Goal: Task Accomplishment & Management: Manage account settings

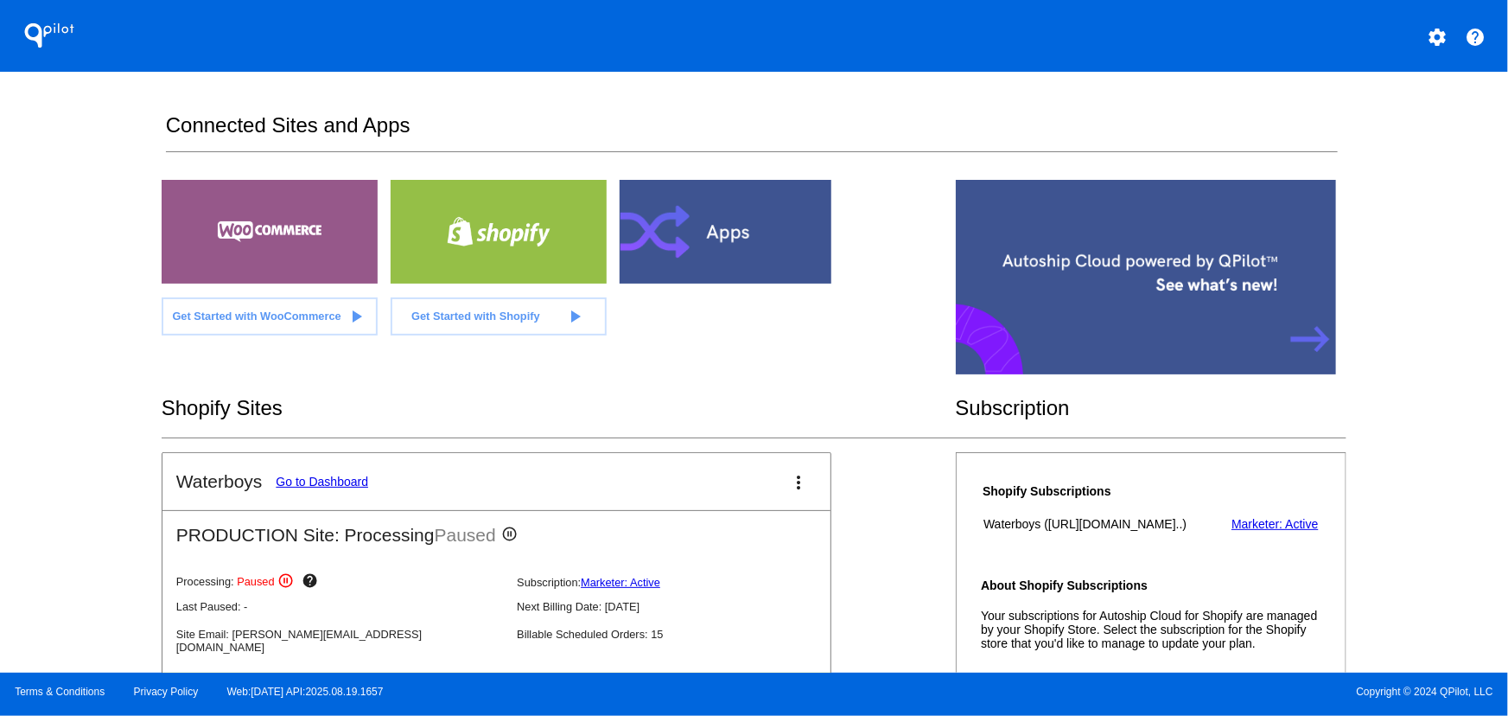
click at [829, 513] on div "Waterboys Go to Dashboard more_vert PRODUCTION Site: Processing Paused pause_ci…" at bounding box center [754, 610] width 1185 height 317
click at [789, 481] on mat-icon "more_vert" at bounding box center [799, 482] width 21 height 21
click at [623, 404] on div at bounding box center [754, 358] width 1508 height 716
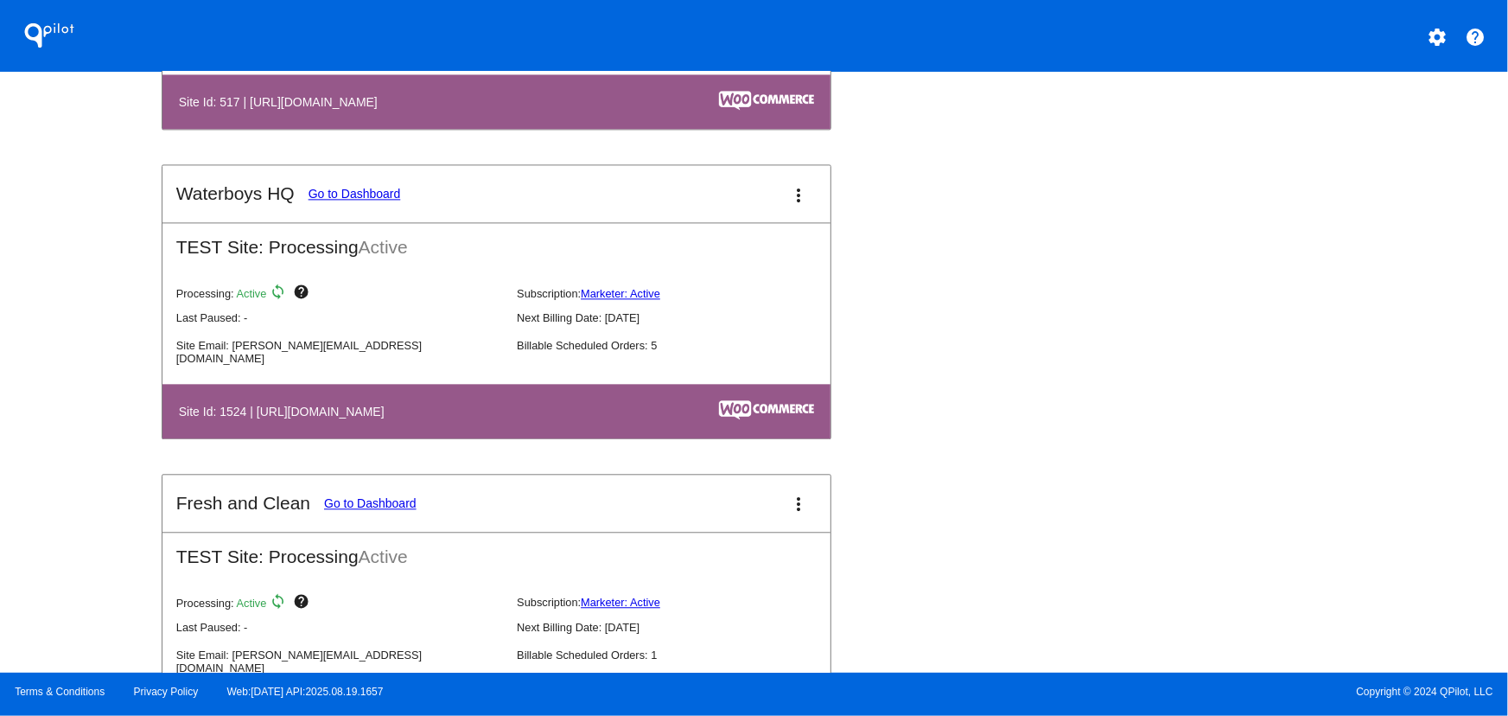
scroll to position [2027, 0]
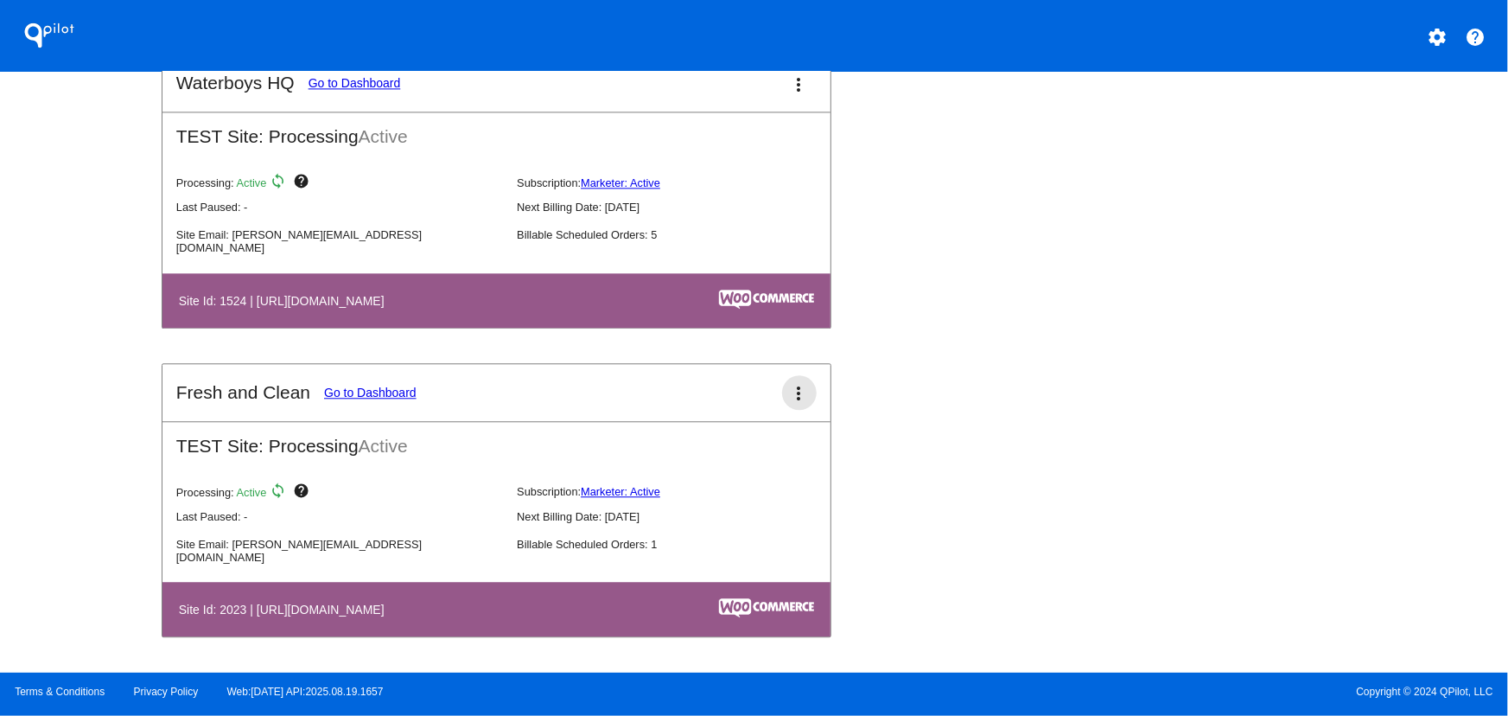
click at [789, 392] on mat-icon "more_vert" at bounding box center [799, 393] width 21 height 21
drag, startPoint x: 99, startPoint y: 348, endPoint x: 154, endPoint y: 339, distance: 55.3
click at [99, 347] on div at bounding box center [754, 358] width 1508 height 716
click at [108, 303] on div "QPilot settings help Connected Sites and Apps Get Started with WooCommerce play…" at bounding box center [754, 336] width 1508 height 672
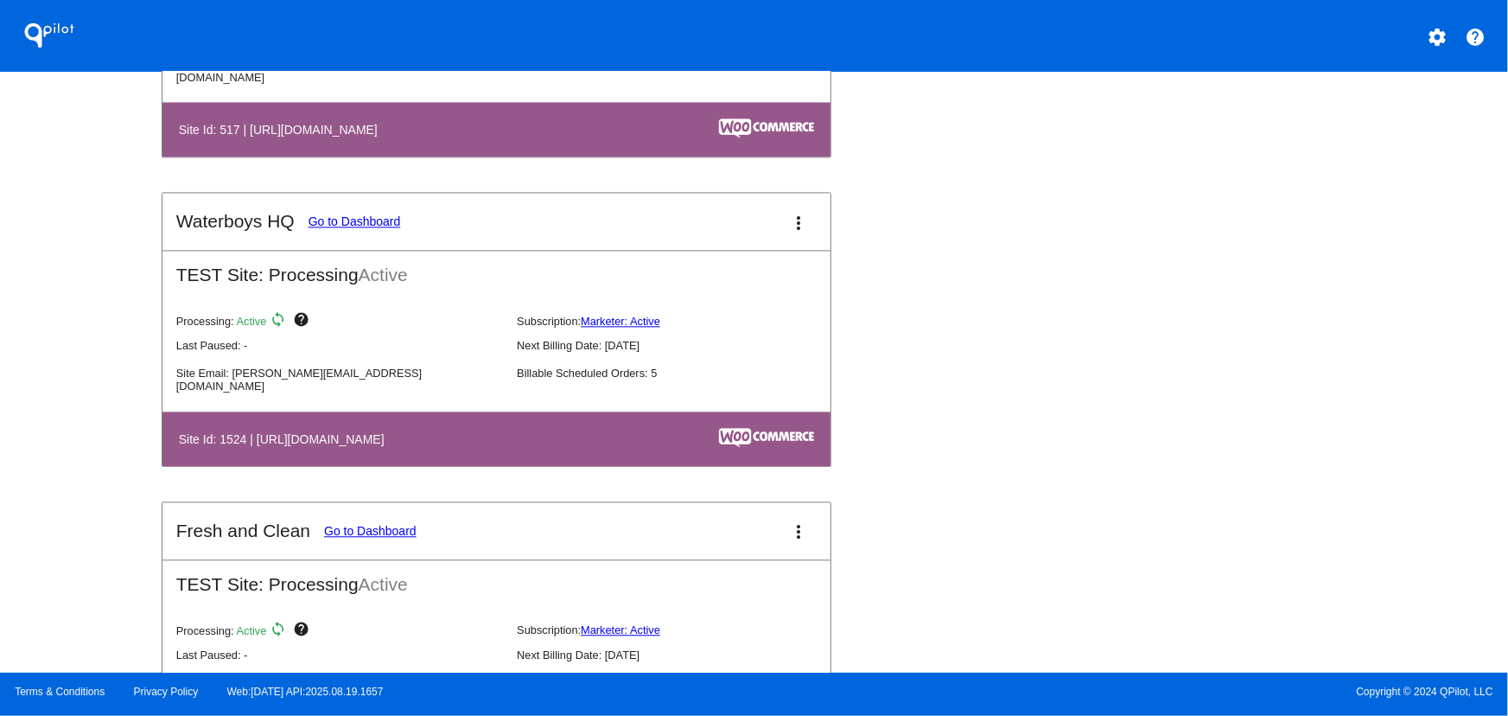
scroll to position [1659, 0]
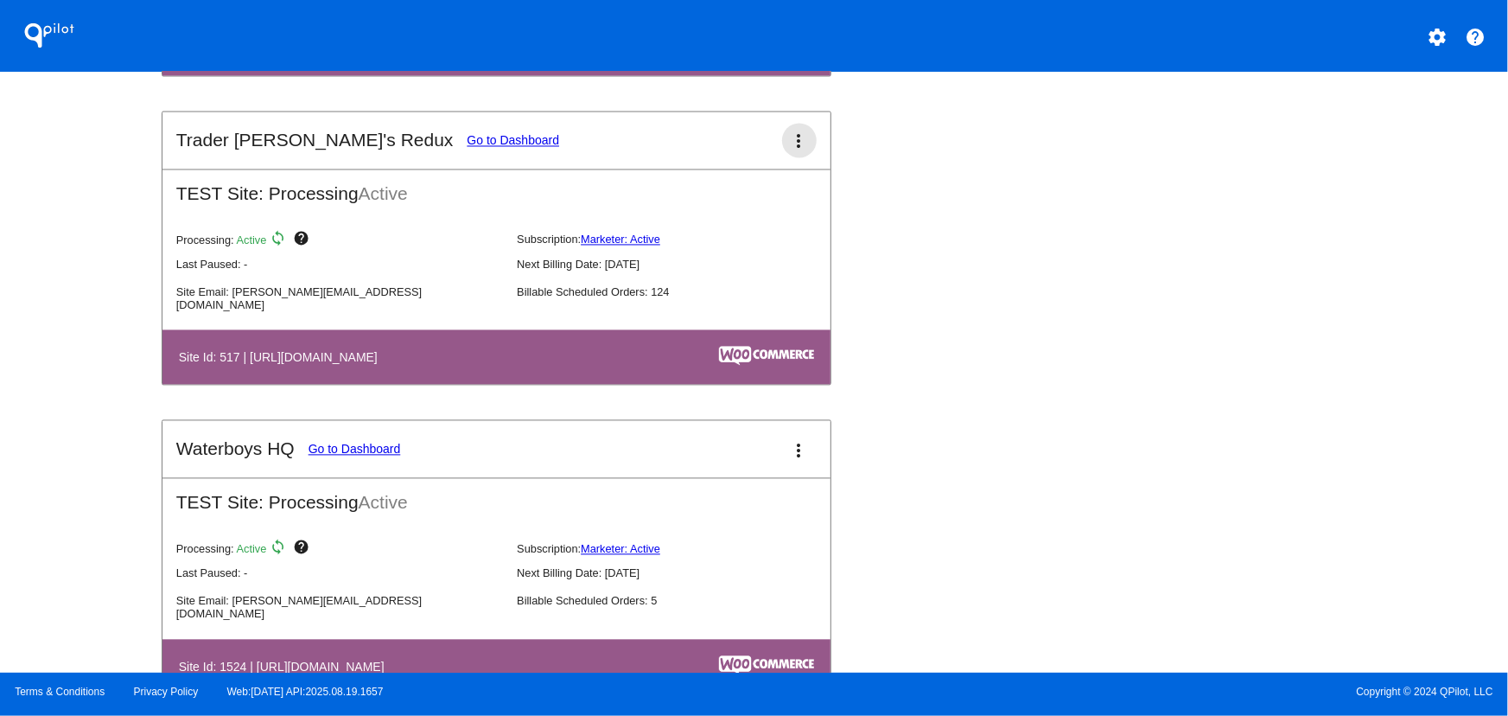
click at [793, 134] on mat-icon "more_vert" at bounding box center [799, 141] width 21 height 21
click at [167, 248] on div at bounding box center [754, 358] width 1508 height 716
click at [83, 251] on div "QPilot settings help Connected Sites and Apps Get Started with WooCommerce play…" at bounding box center [754, 336] width 1508 height 672
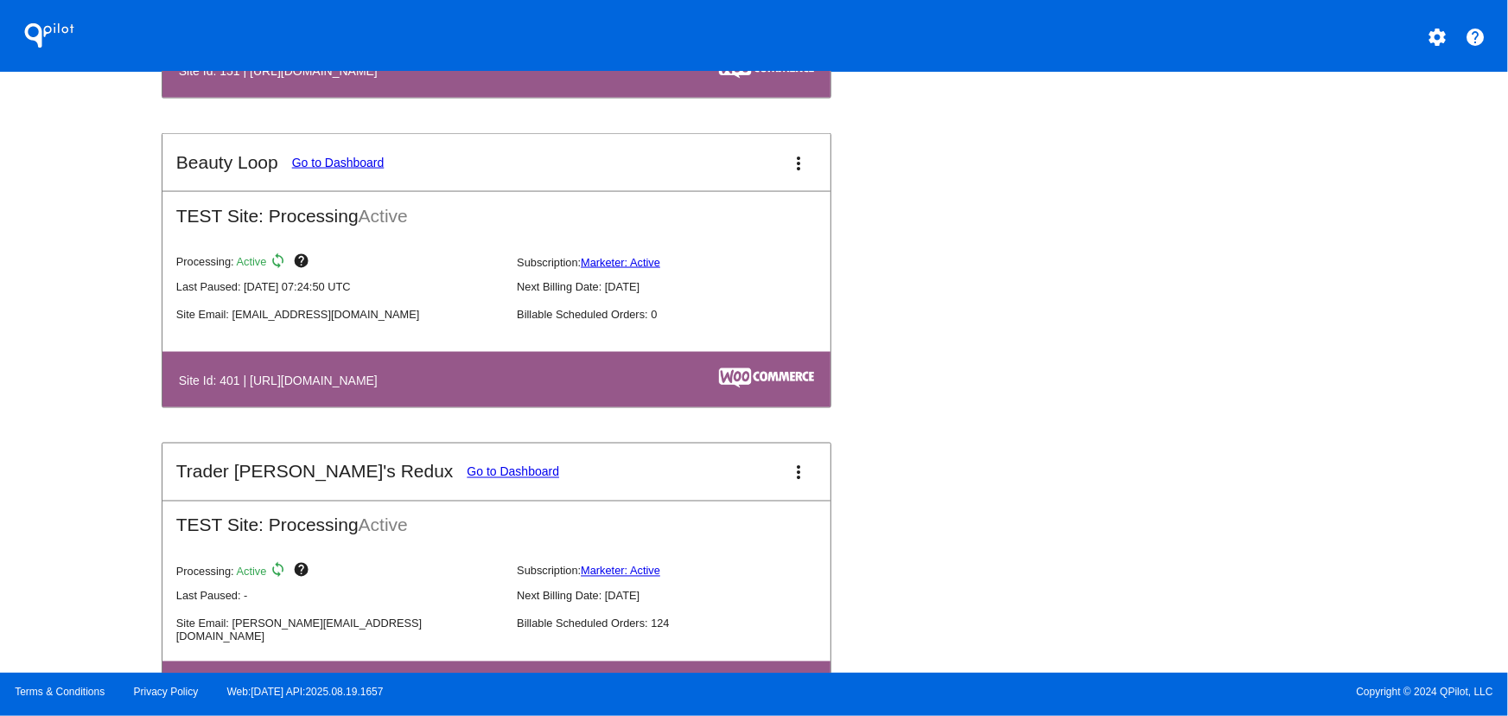
scroll to position [1294, 0]
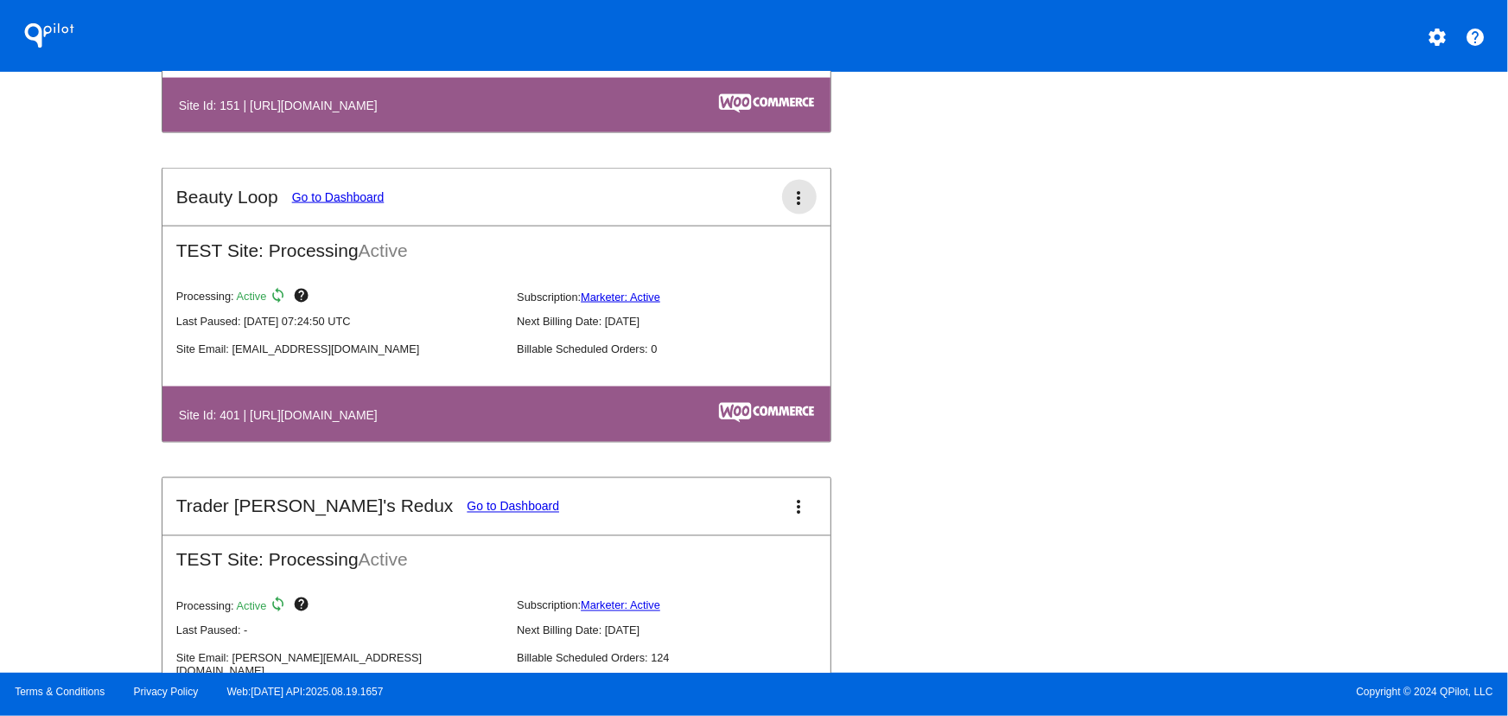
click at [789, 204] on mat-icon "more_vert" at bounding box center [799, 198] width 21 height 21
click at [749, 210] on span "dashboard" at bounding box center [734, 207] width 66 height 15
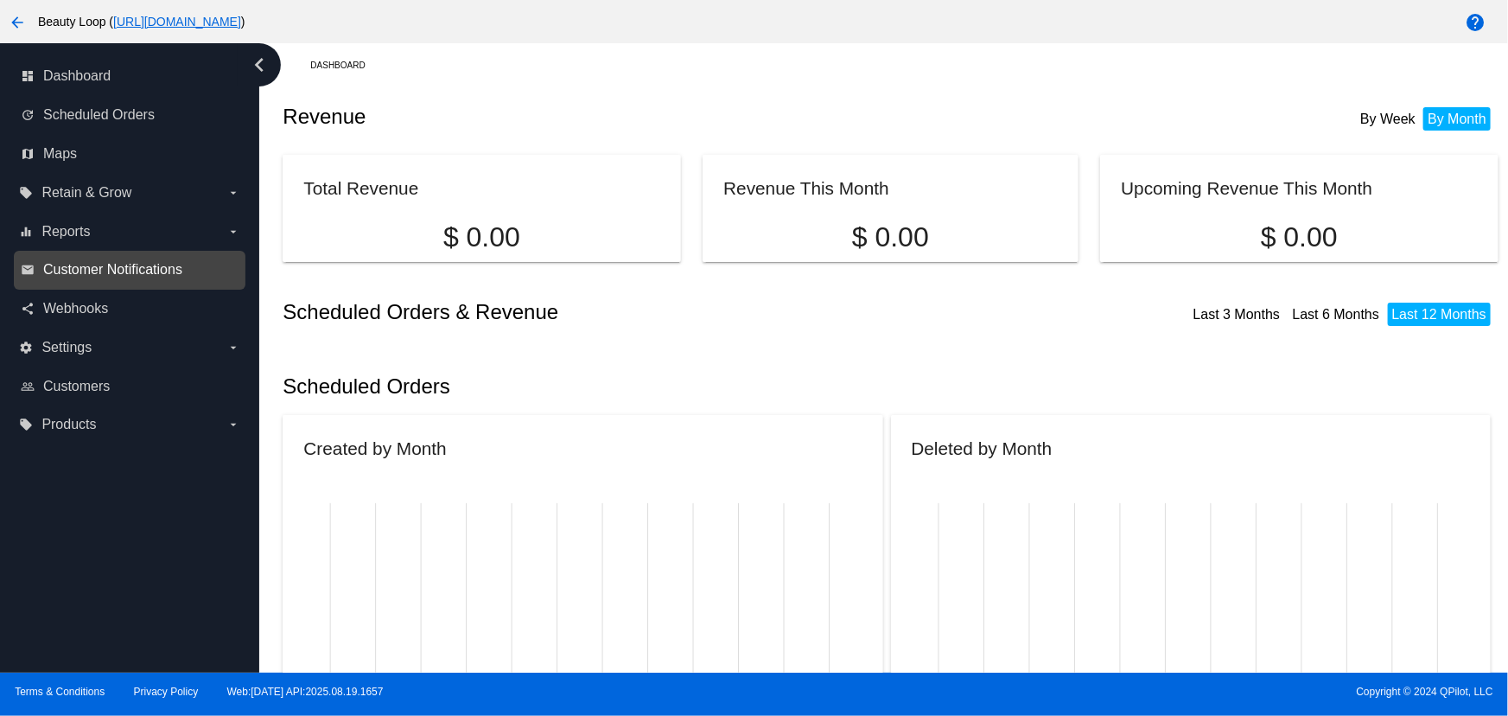
click at [100, 268] on span "Customer Notifications" at bounding box center [112, 270] width 139 height 16
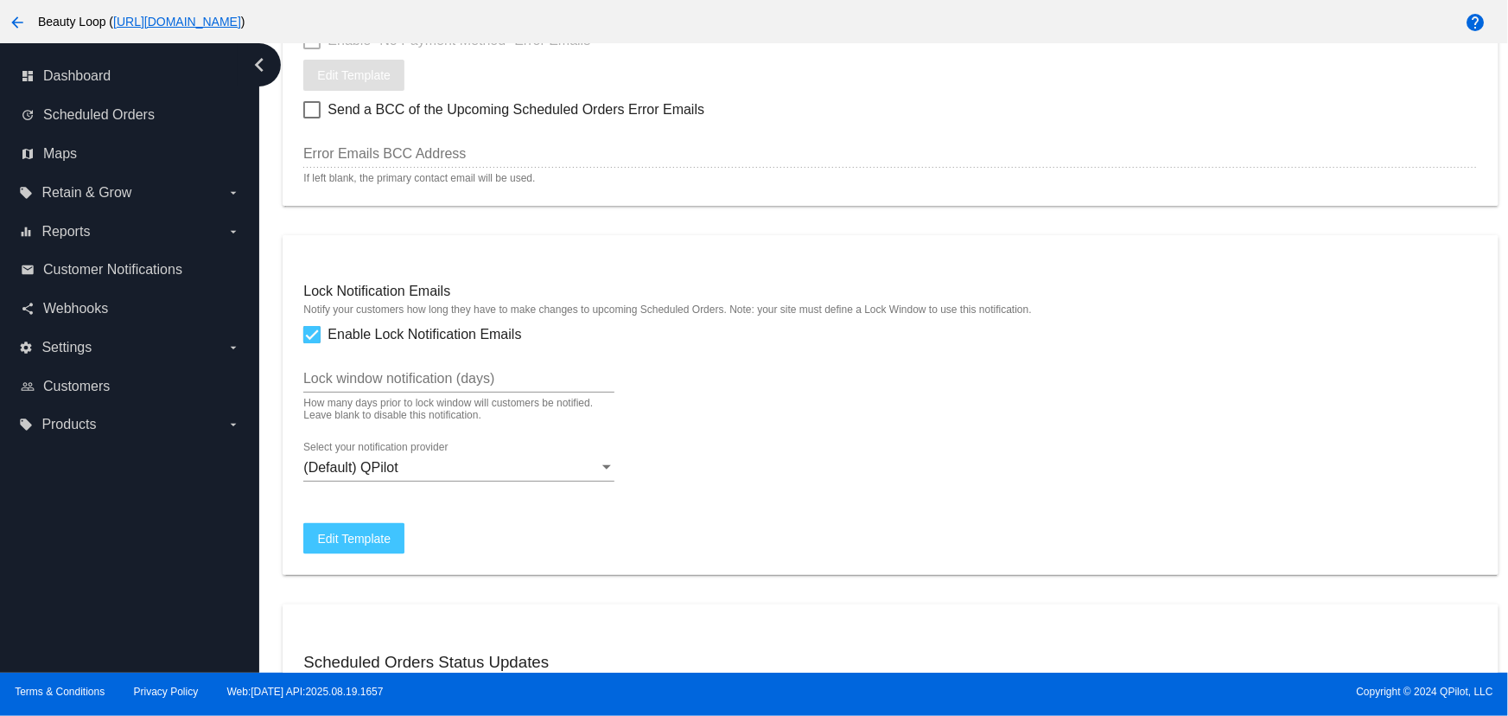
scroll to position [1283, 0]
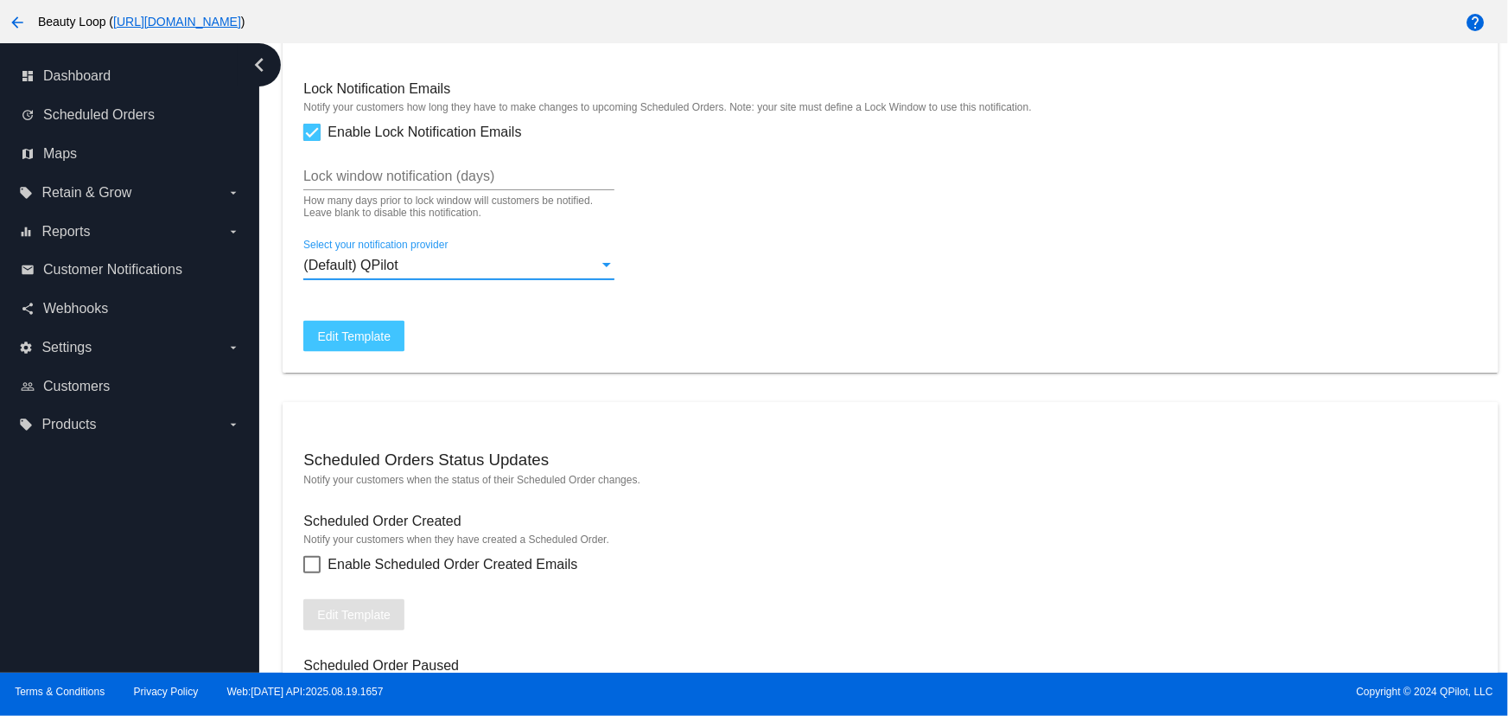
click at [401, 271] on div "(Default) QPilot" at bounding box center [451, 266] width 296 height 16
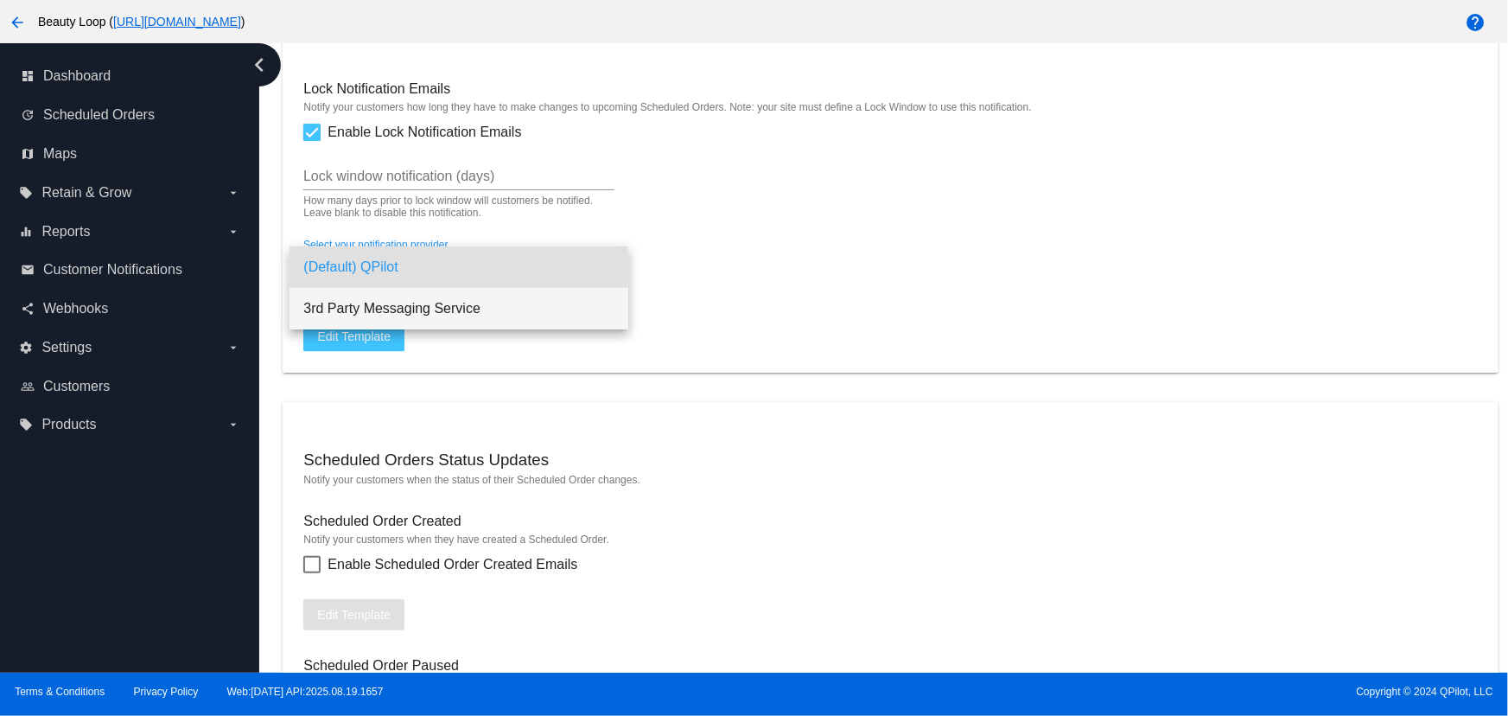
click at [405, 315] on span "3rd Party Messaging Service" at bounding box center [458, 308] width 311 height 41
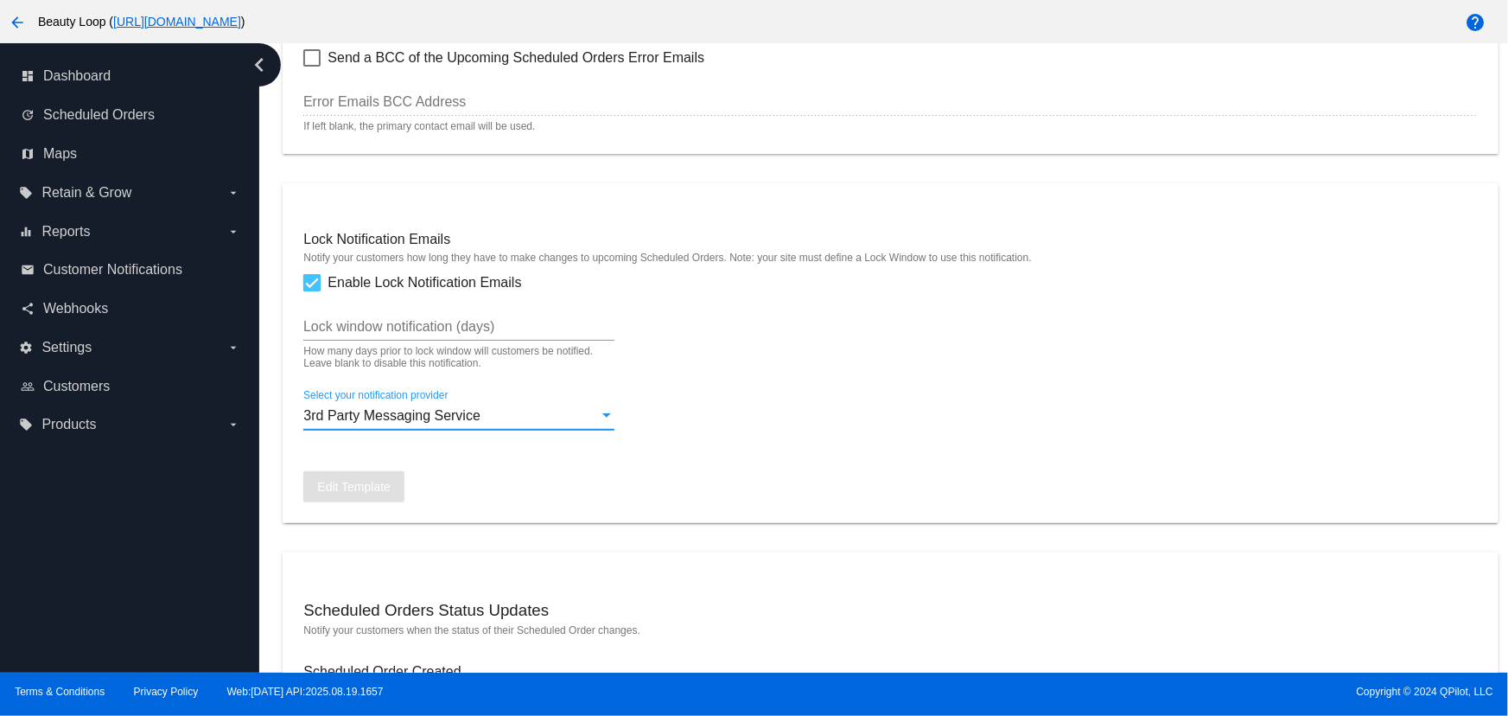
scroll to position [1099, 0]
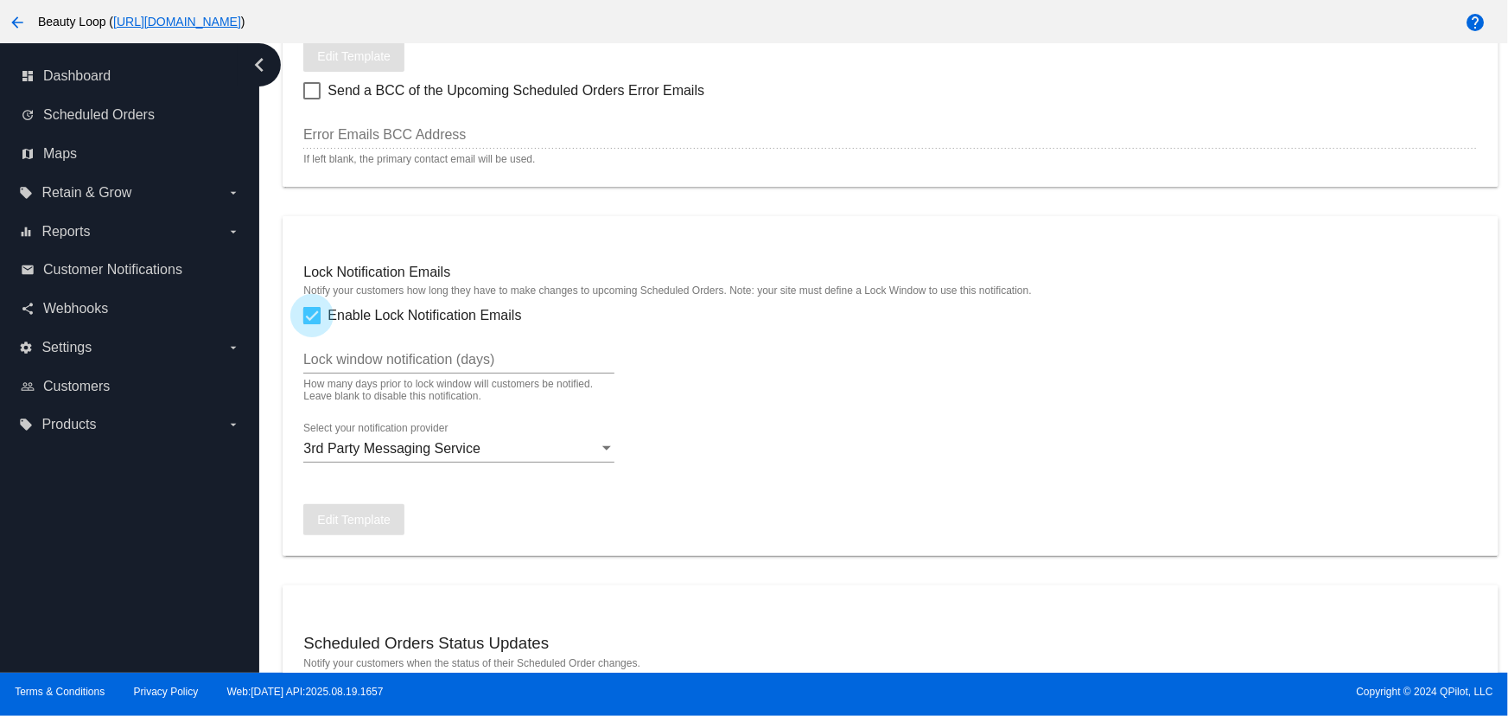
click at [315, 313] on div at bounding box center [311, 315] width 17 height 17
click at [312, 324] on input "Enable Lock Notification Emails" at bounding box center [311, 324] width 1 height 1
click at [443, 453] on span "3rd Party Messaging Service" at bounding box center [391, 448] width 177 height 15
click at [328, 318] on span "Enable Lock Notification Emails" at bounding box center [425, 315] width 194 height 21
click at [312, 324] on input "Enable Lock Notification Emails" at bounding box center [311, 324] width 1 height 1
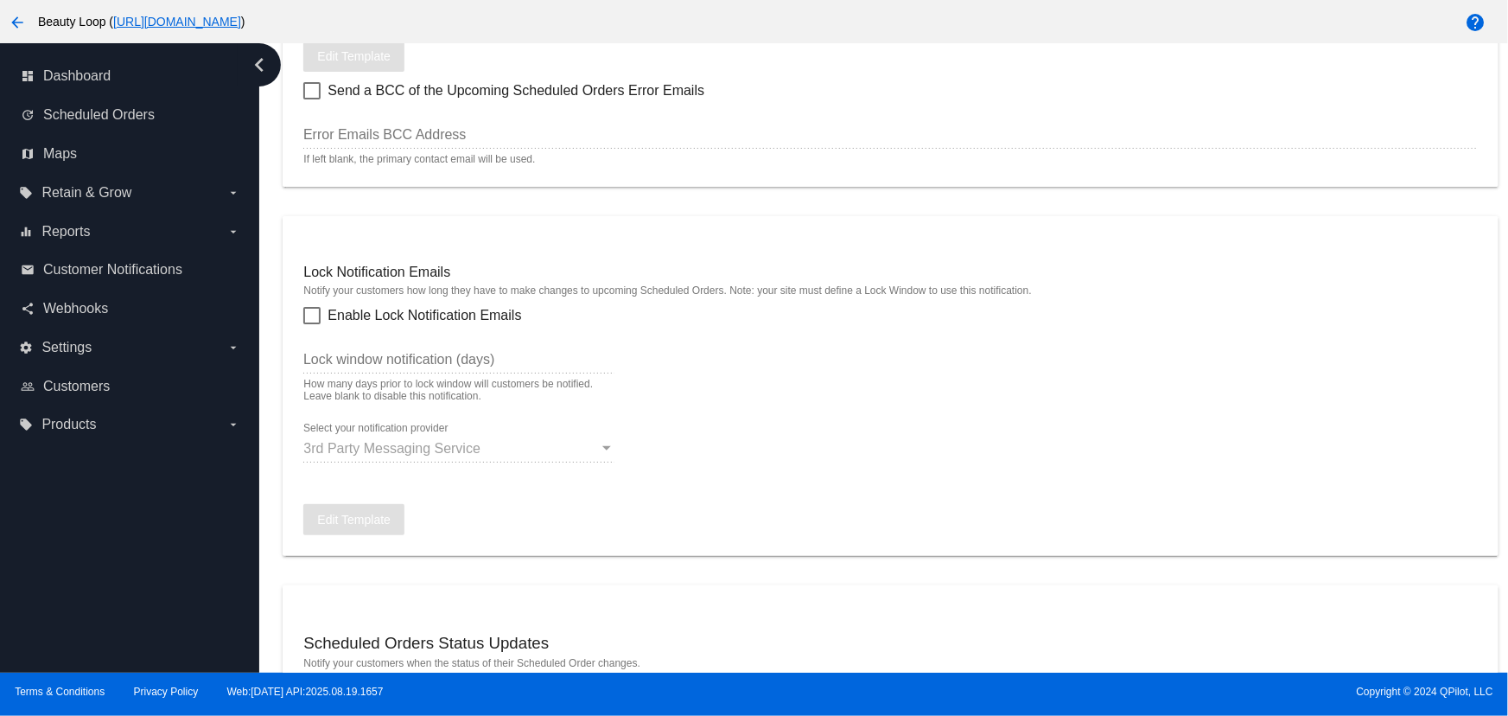
checkbox input "true"
click at [423, 453] on span "3rd Party Messaging Service" at bounding box center [391, 448] width 177 height 15
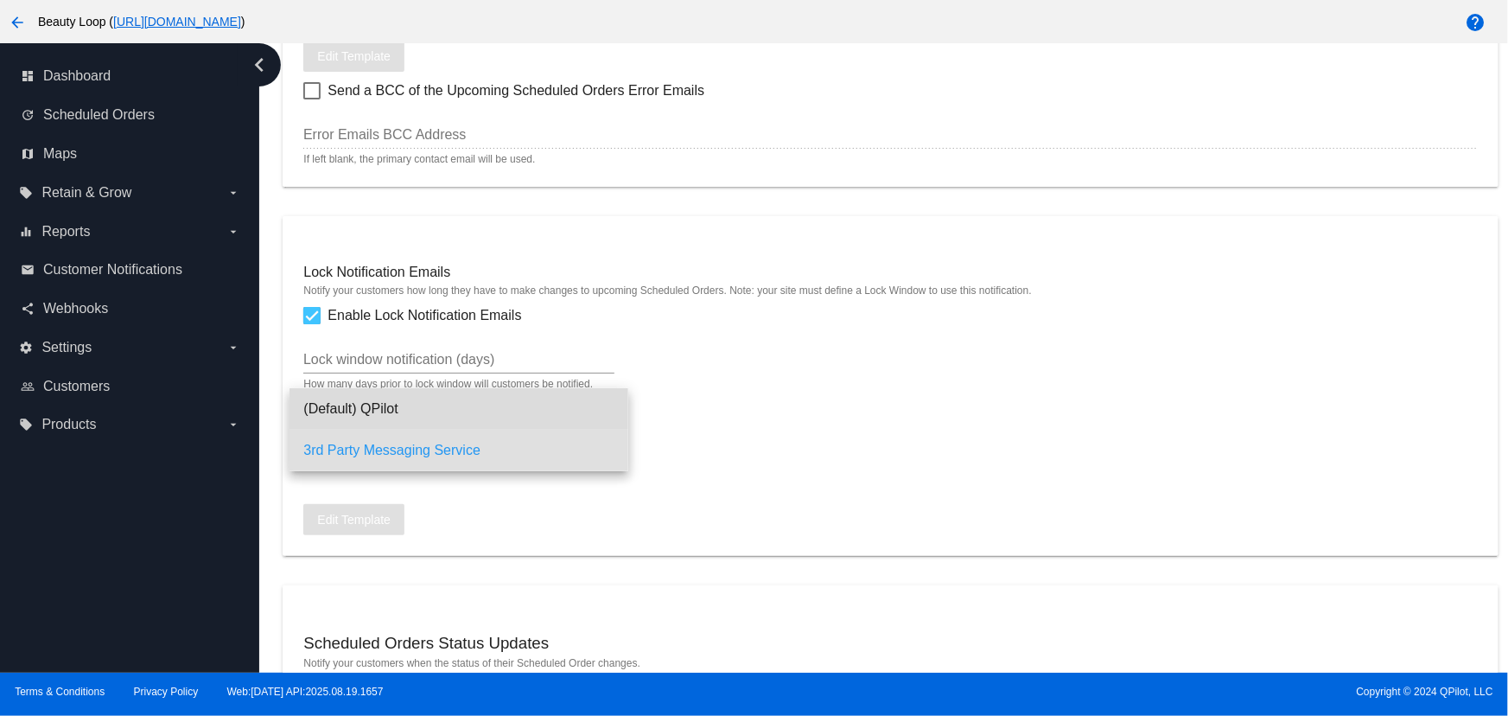
click at [371, 404] on span "(Default) QPilot" at bounding box center [458, 408] width 311 height 41
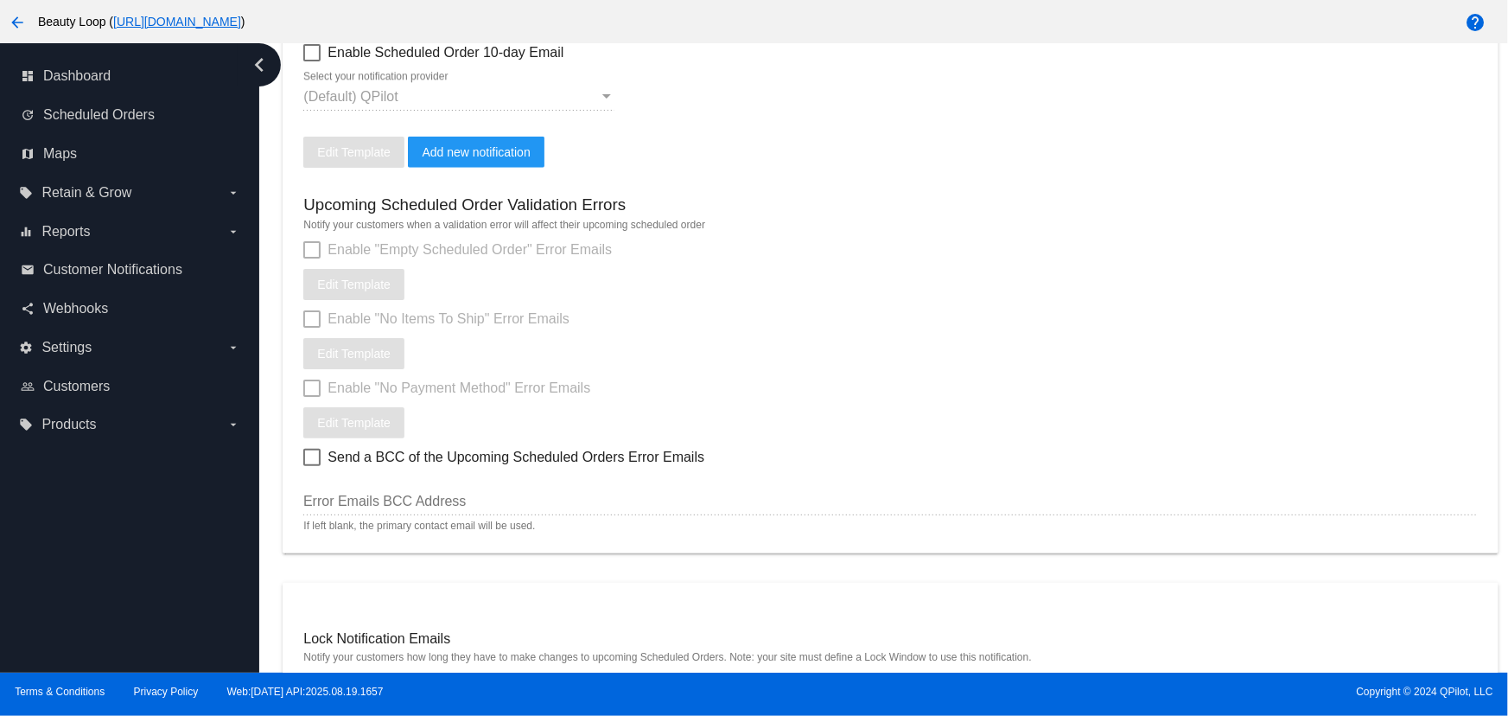
scroll to position [550, 0]
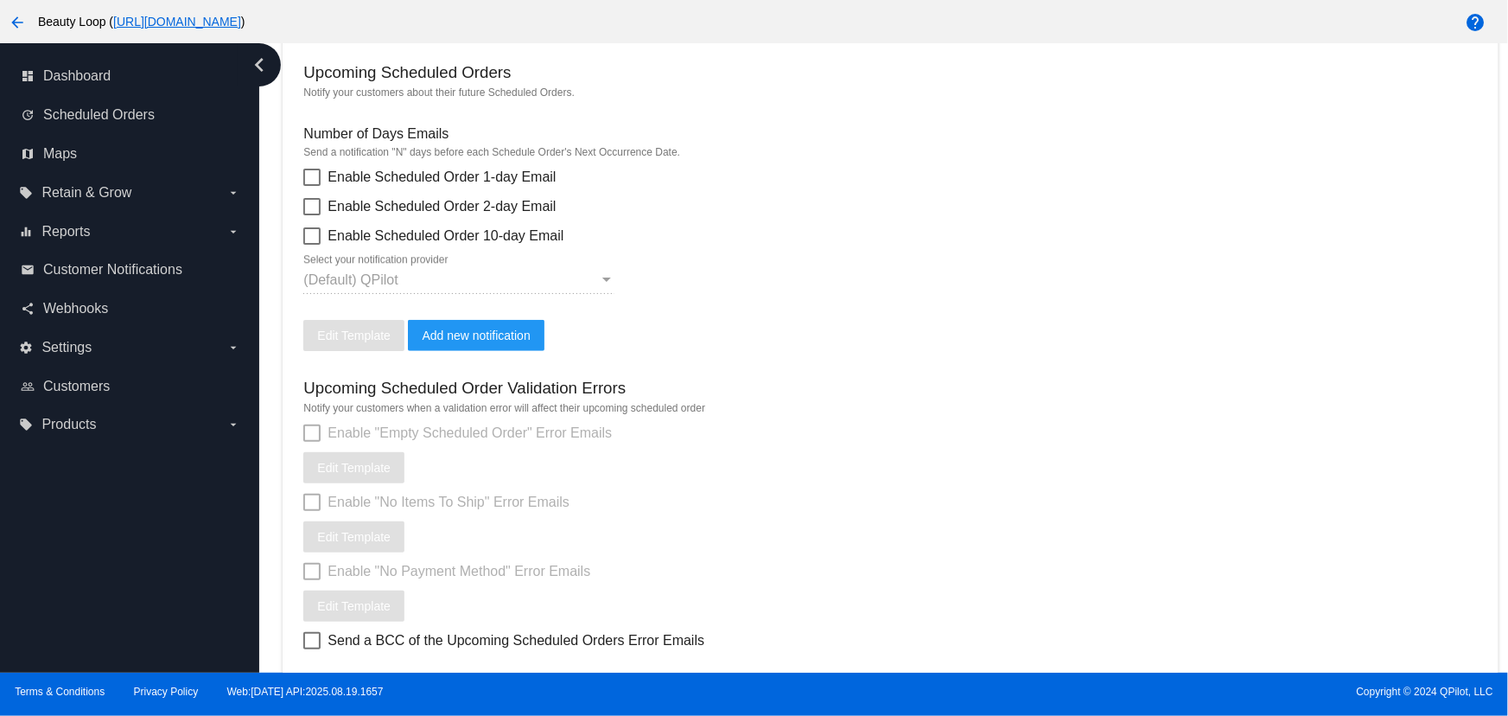
click at [389, 275] on span "(Default) QPilot" at bounding box center [350, 279] width 94 height 15
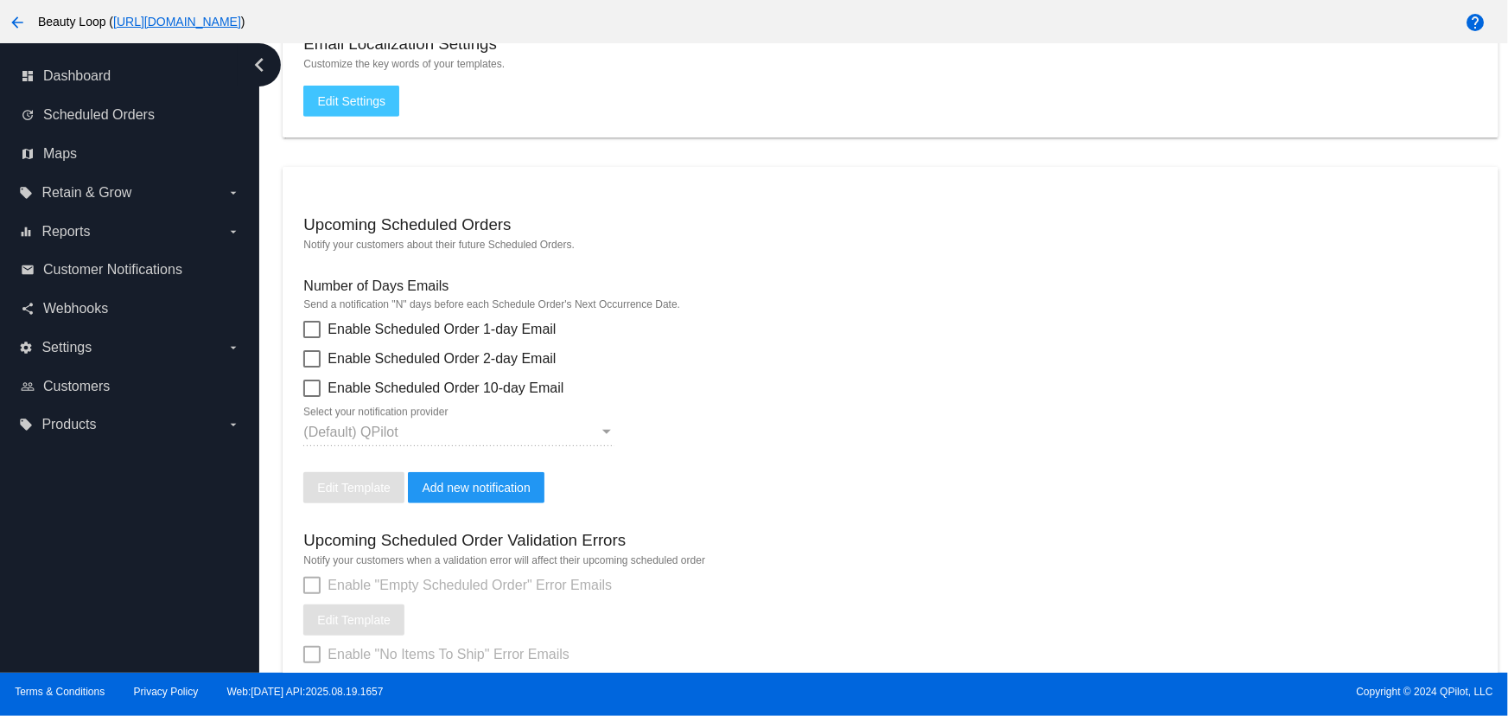
scroll to position [366, 0]
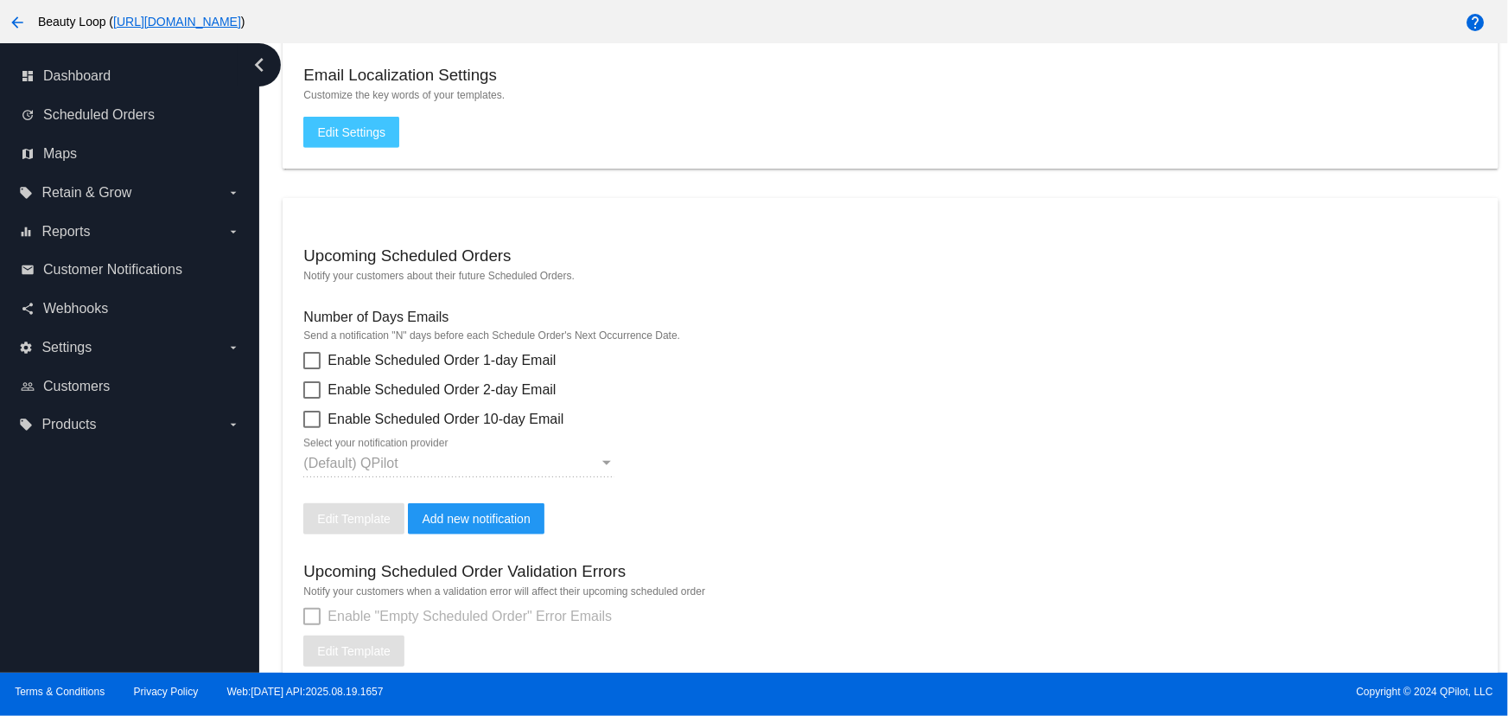
click at [310, 360] on div at bounding box center [311, 360] width 17 height 17
click at [311, 369] on input "Enable Scheduled Order 1-day Email" at bounding box center [311, 369] width 1 height 1
checkbox input "true"
click at [429, 452] on div "(Default) QPilot Select your notification provider" at bounding box center [458, 457] width 311 height 39
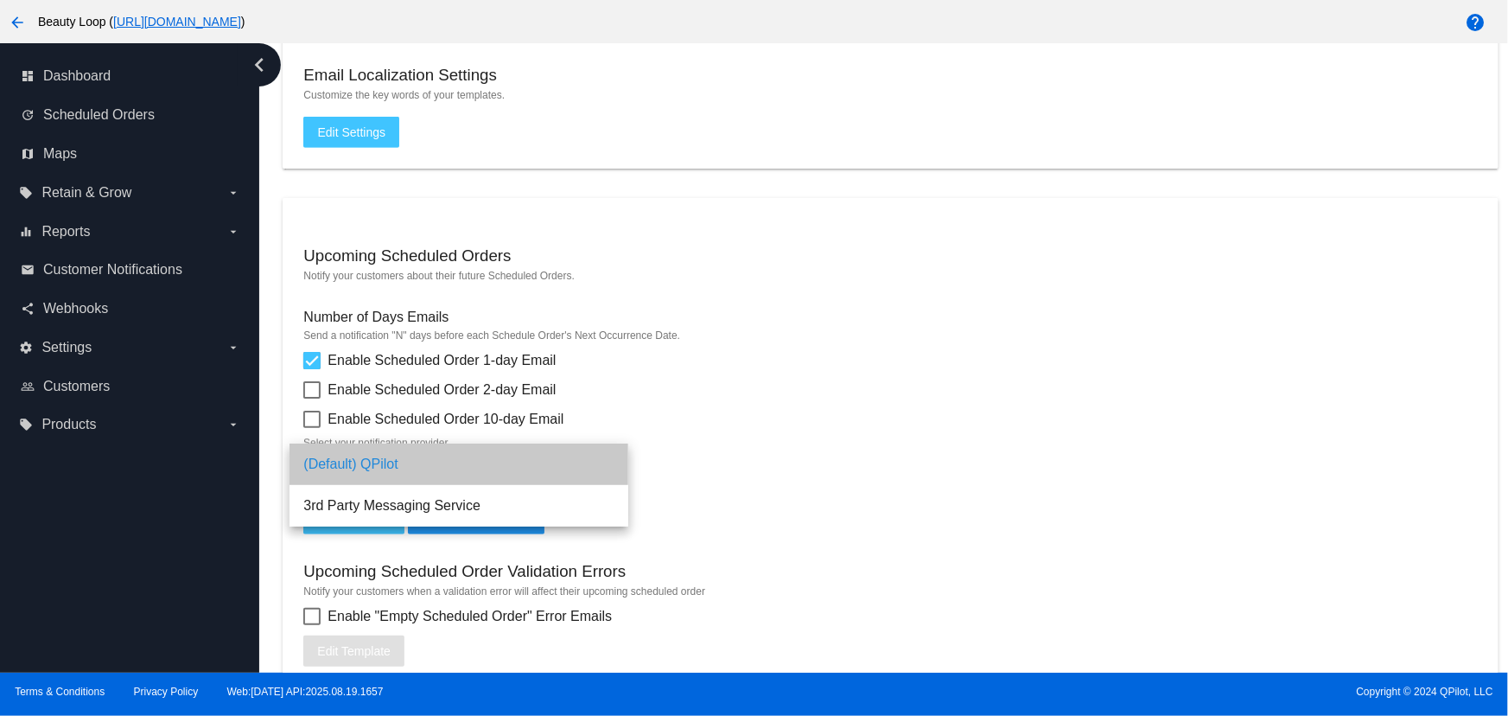
click at [430, 455] on span "(Default) QPilot" at bounding box center [458, 463] width 311 height 41
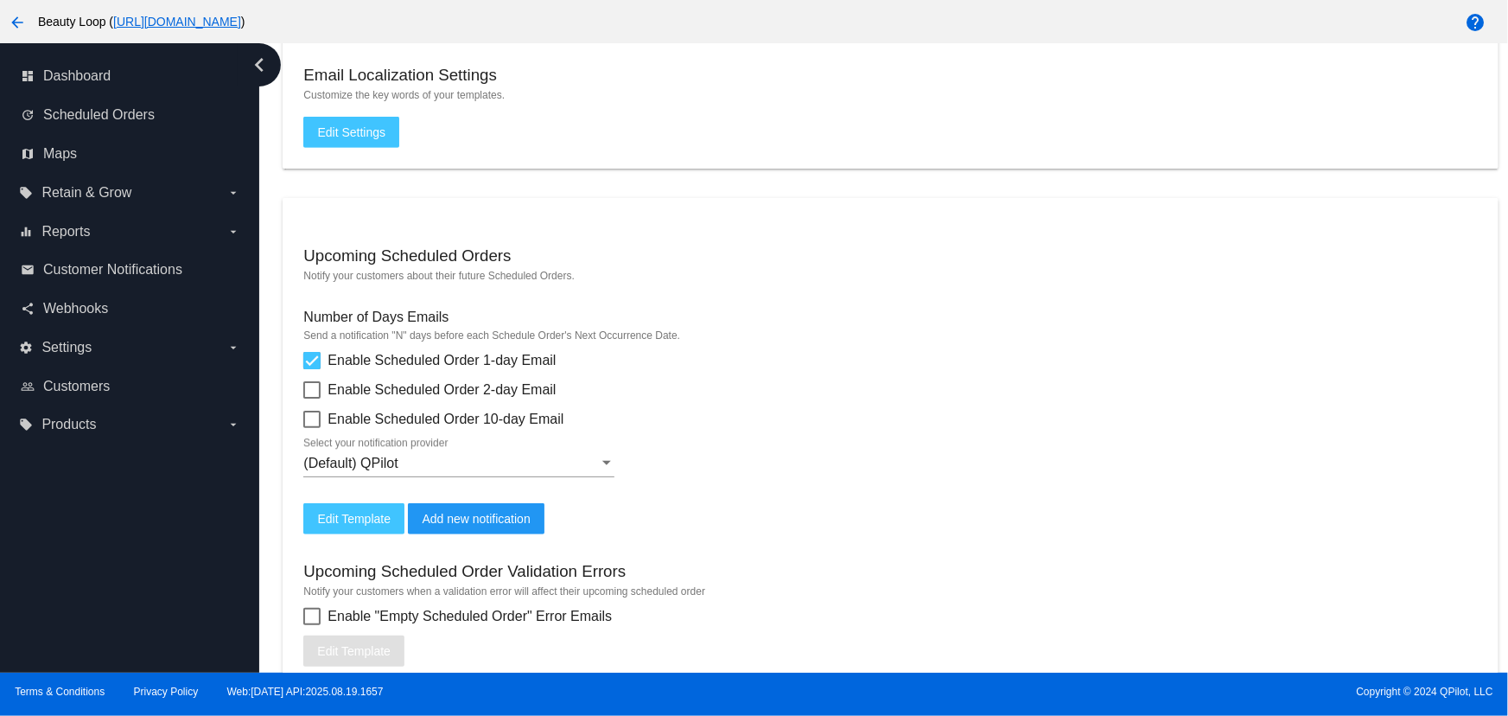
click at [434, 472] on div "(Default) QPilot Select your notification provider" at bounding box center [458, 457] width 311 height 39
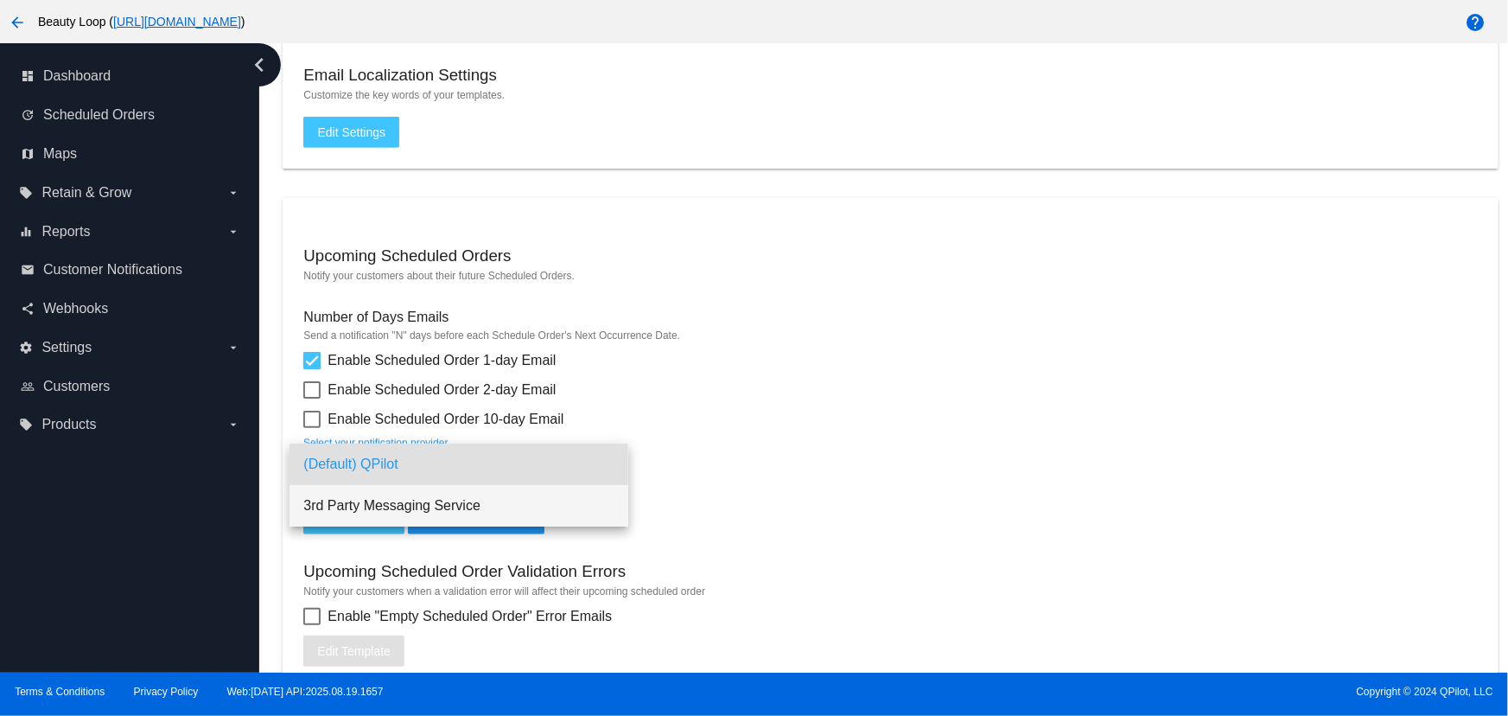
click at [423, 507] on span "3rd Party Messaging Service" at bounding box center [458, 505] width 311 height 41
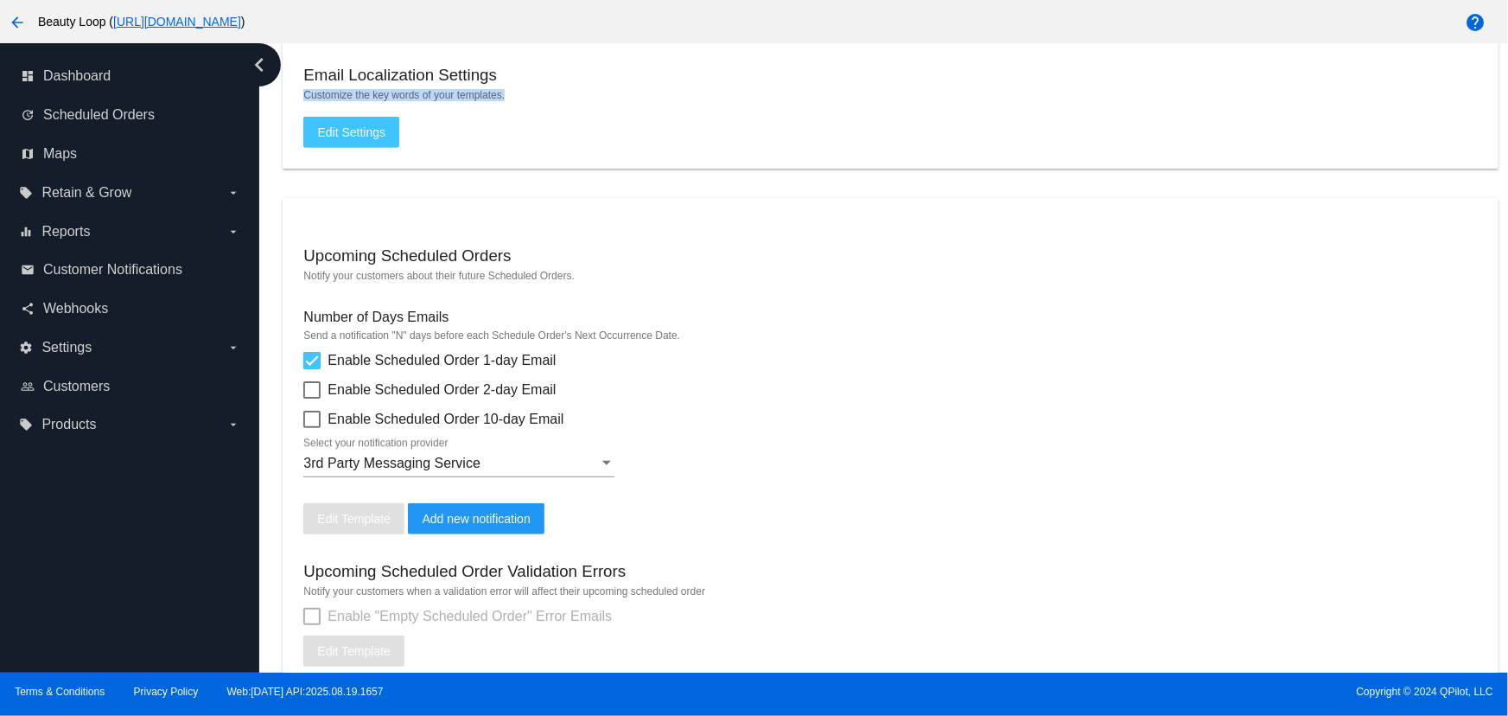
drag, startPoint x: 1105, startPoint y: 89, endPoint x: 1054, endPoint y: 35, distance: 74.0
